Goal: Information Seeking & Learning: Learn about a topic

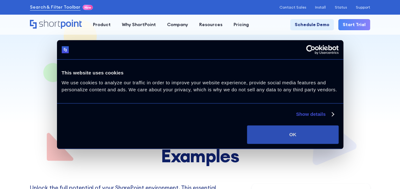
click at [278, 138] on button "OK" at bounding box center [292, 134] width 91 height 18
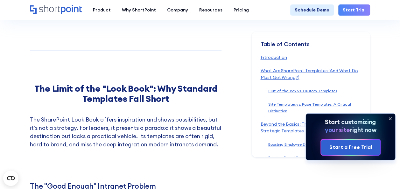
scroll to position [4776, 0]
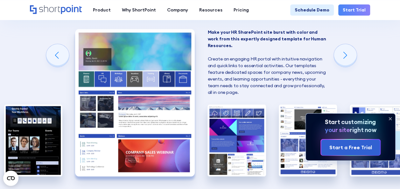
scroll to position [446, 0]
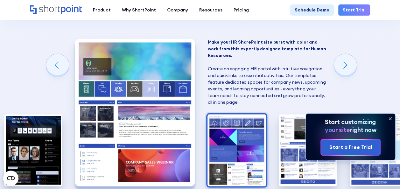
click at [230, 125] on img "3 / 6" at bounding box center [237, 150] width 58 height 72
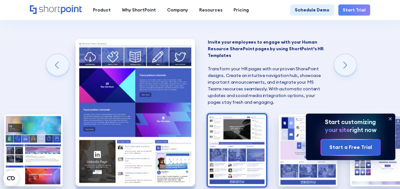
click at [252, 136] on img "4 / 6" at bounding box center [237, 150] width 58 height 72
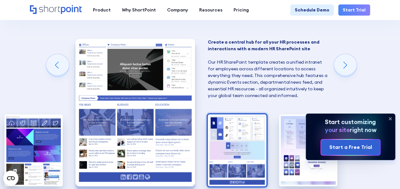
click at [246, 153] on img "5 / 6" at bounding box center [237, 150] width 58 height 72
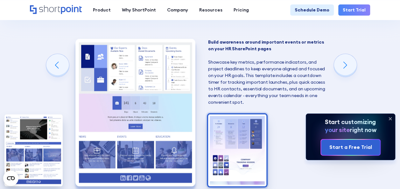
click at [242, 133] on img "6 / 6" at bounding box center [237, 150] width 58 height 72
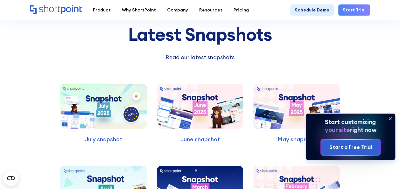
scroll to position [2101, 0]
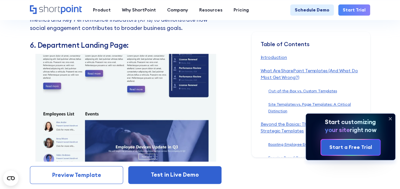
scroll to position [3789, 0]
